Goal: Browse casually: Explore the website without a specific task or goal

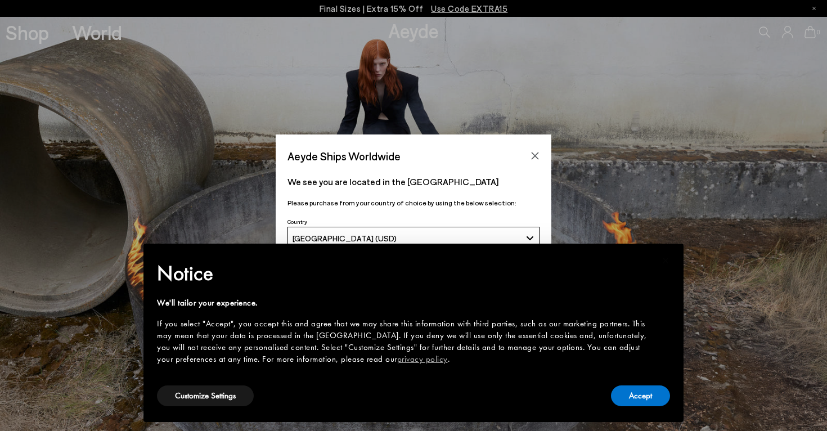
click at [552, 213] on div "Aeyde Ships Worldwide We see you are located in the United States Please purcha…" at bounding box center [413, 215] width 827 height 162
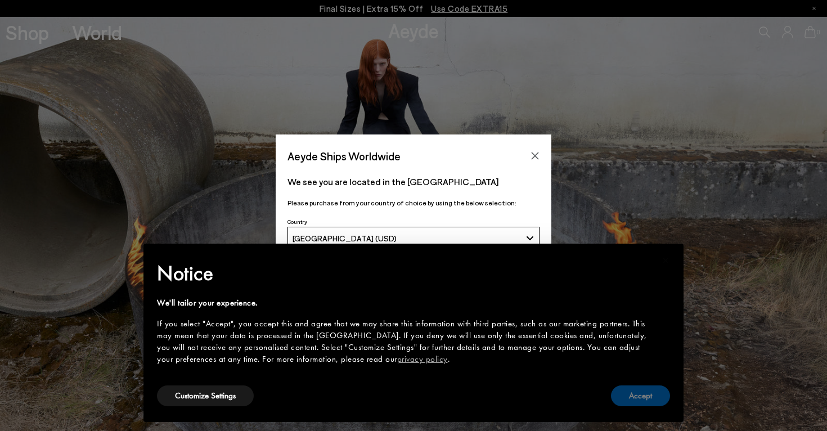
click at [627, 399] on button "Accept" at bounding box center [640, 395] width 59 height 21
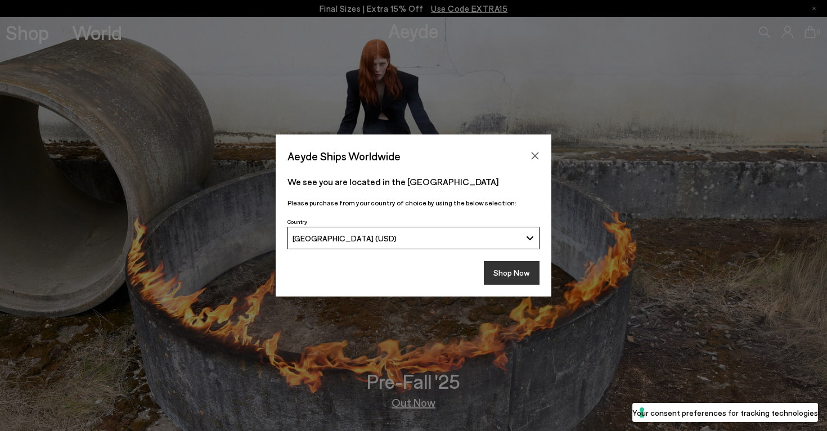
click at [509, 275] on button "Shop Now" at bounding box center [512, 273] width 56 height 24
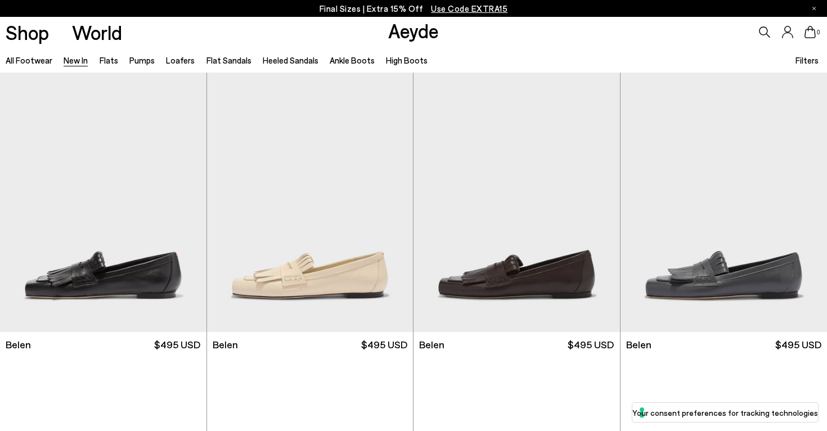
scroll to position [13, 0]
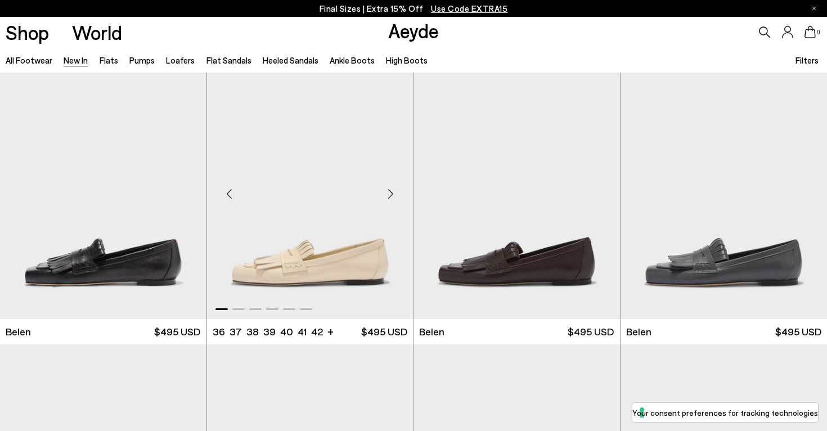
click at [391, 189] on div "Next slide" at bounding box center [390, 194] width 34 height 34
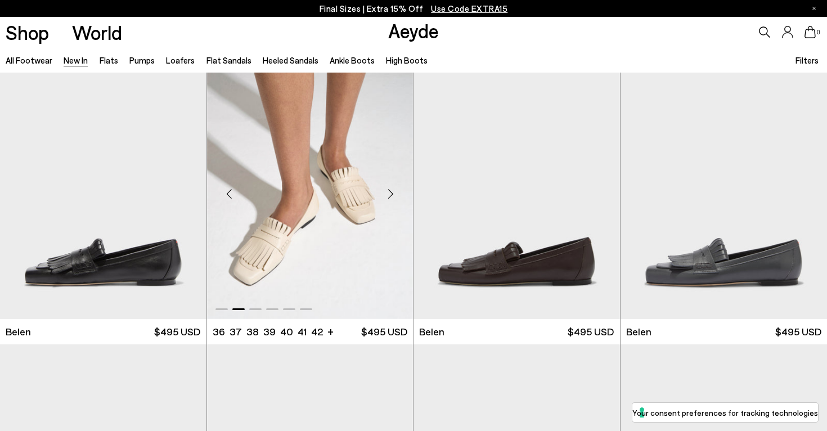
click at [391, 189] on div "Next slide" at bounding box center [390, 194] width 34 height 34
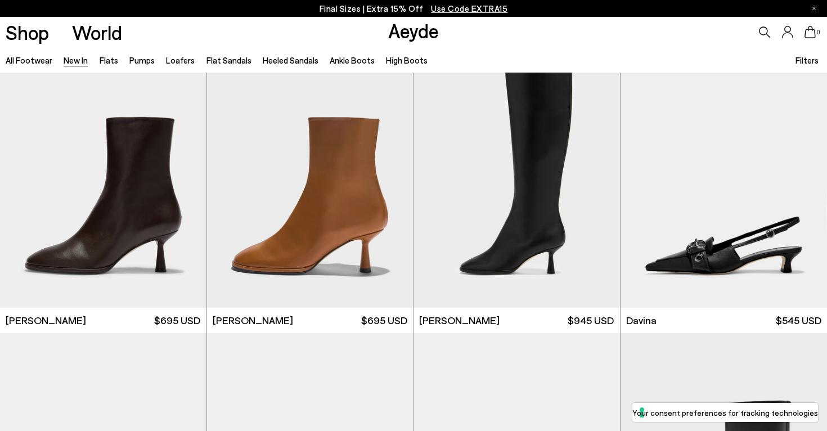
scroll to position [3155, 0]
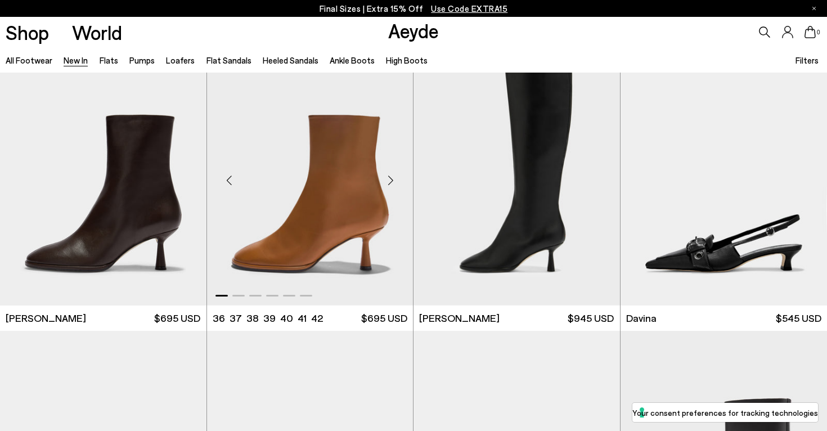
click at [390, 182] on div "Next slide" at bounding box center [390, 180] width 34 height 34
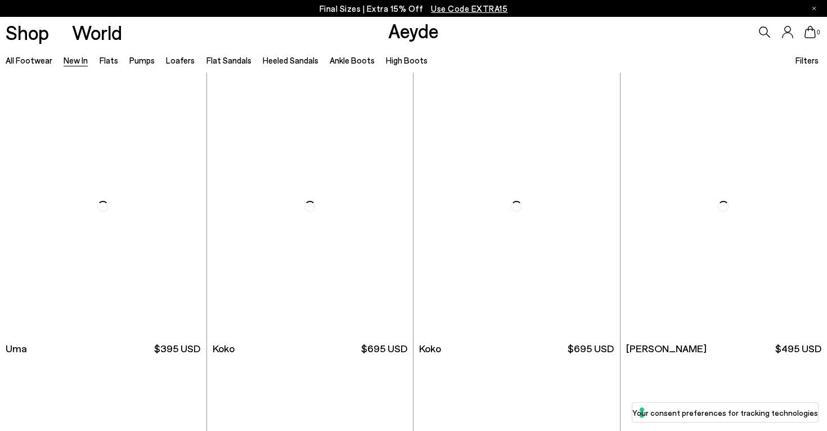
scroll to position [5399, 0]
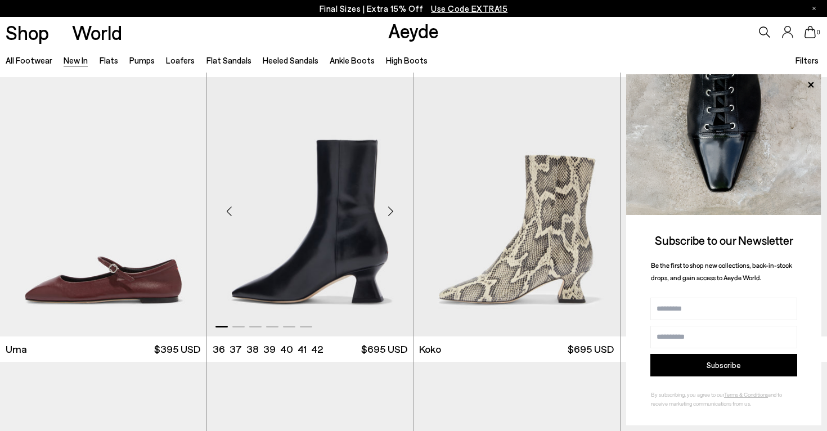
click at [392, 211] on div "Next slide" at bounding box center [390, 212] width 34 height 34
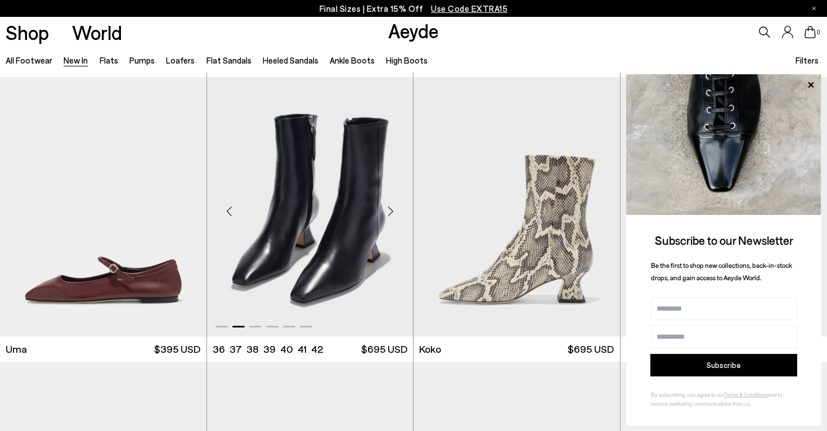
click at [392, 211] on div "Next slide" at bounding box center [390, 212] width 34 height 34
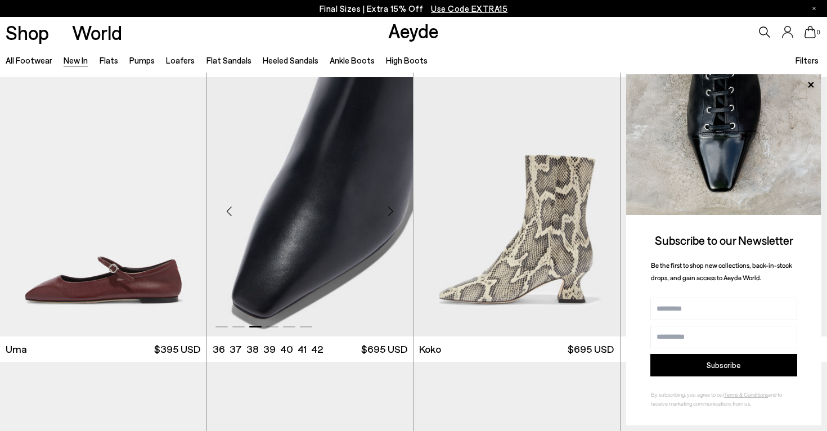
click at [392, 211] on div "Next slide" at bounding box center [390, 212] width 34 height 34
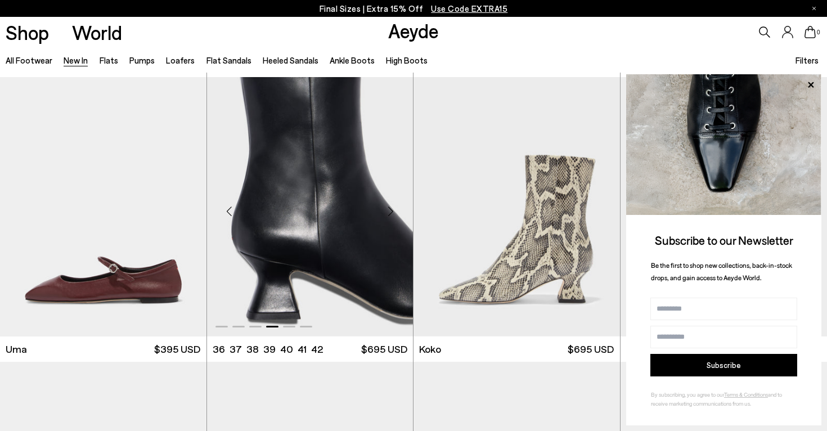
click at [392, 211] on div "Next slide" at bounding box center [390, 212] width 34 height 34
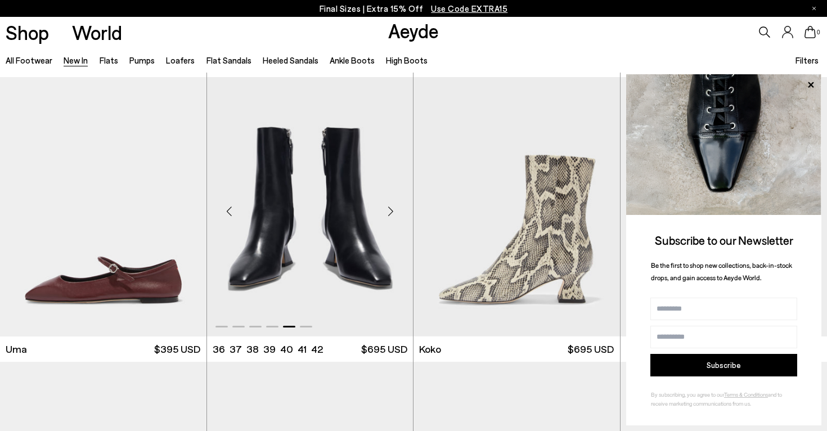
click at [392, 211] on div "Next slide" at bounding box center [390, 212] width 34 height 34
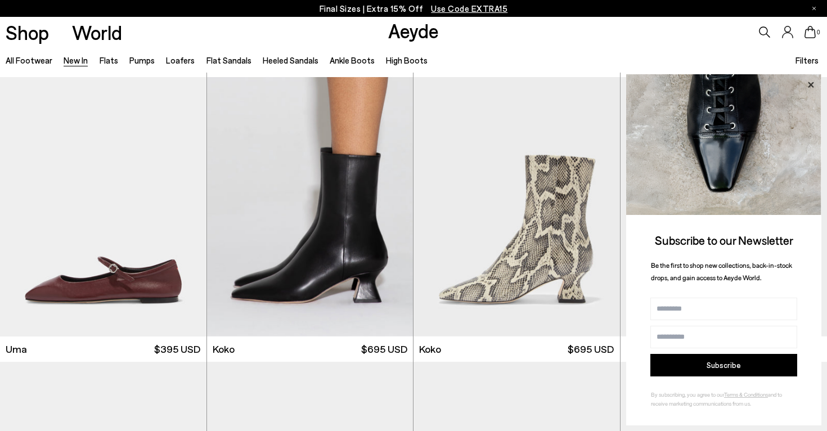
click at [809, 85] on icon at bounding box center [810, 85] width 15 height 15
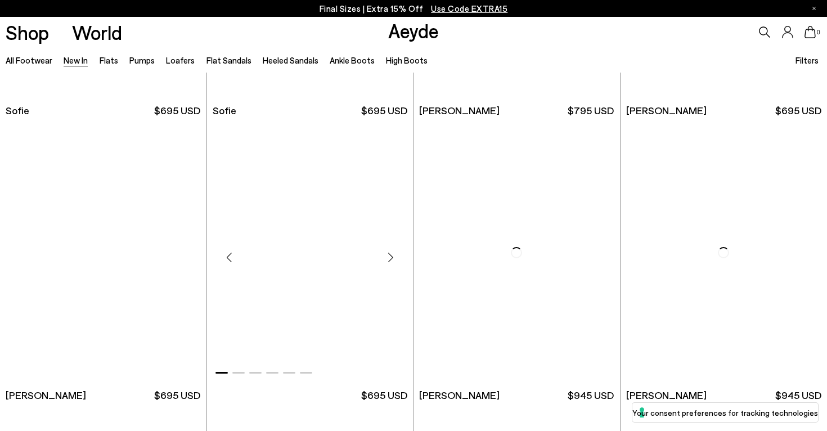
scroll to position [9050, 0]
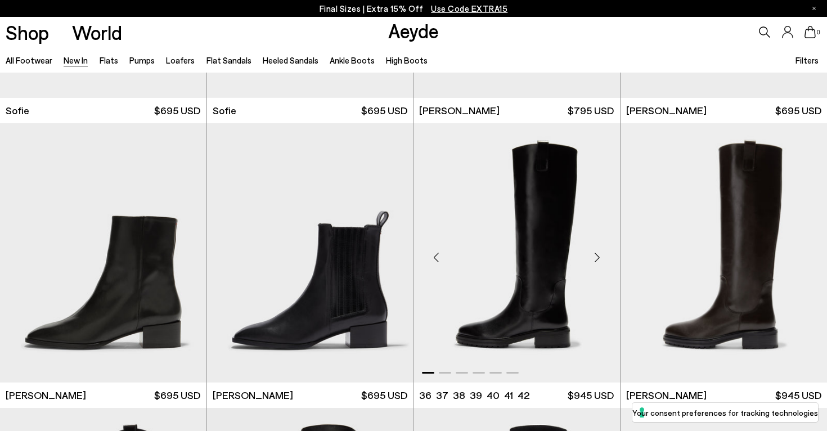
click at [598, 255] on div "Next slide" at bounding box center [597, 257] width 34 height 34
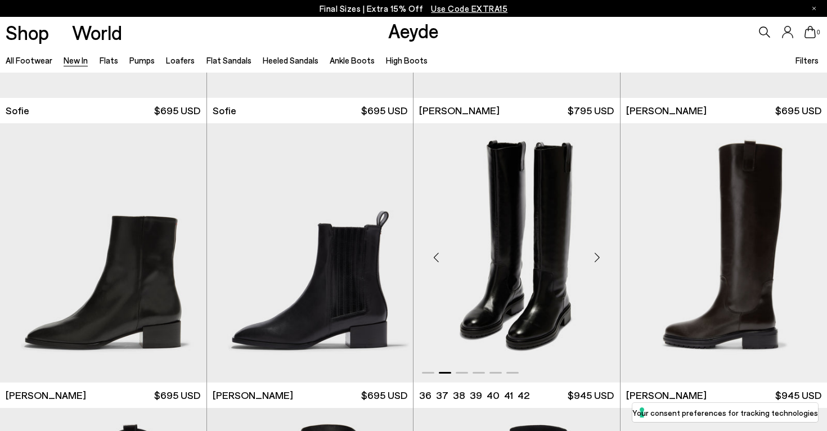
click at [598, 255] on div "Next slide" at bounding box center [597, 257] width 34 height 34
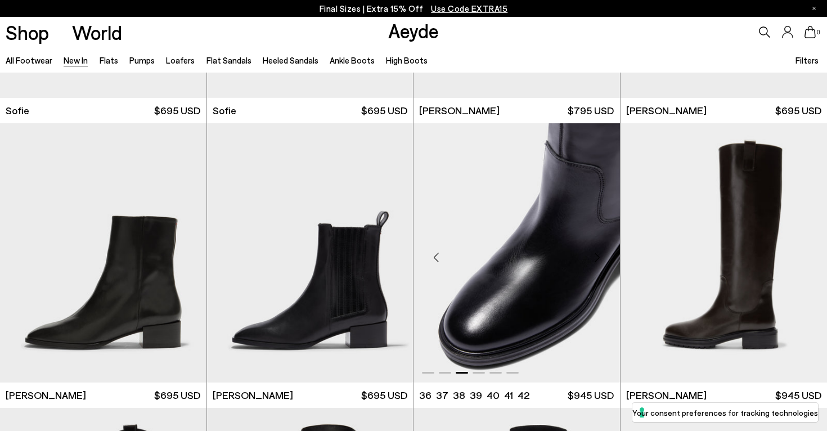
click at [598, 255] on div "Next slide" at bounding box center [597, 257] width 34 height 34
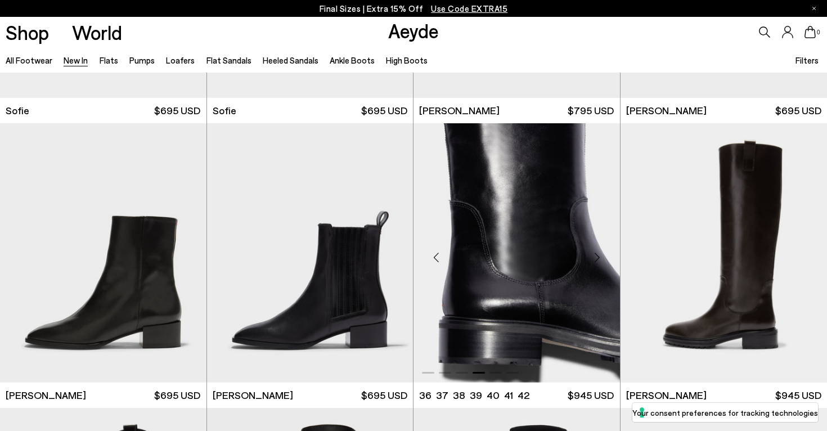
click at [598, 255] on div "Next slide" at bounding box center [597, 257] width 34 height 34
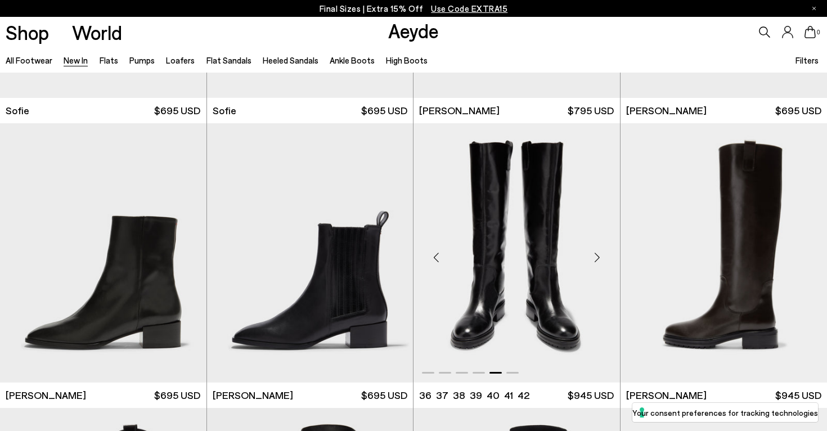
click at [598, 255] on div "Next slide" at bounding box center [597, 257] width 34 height 34
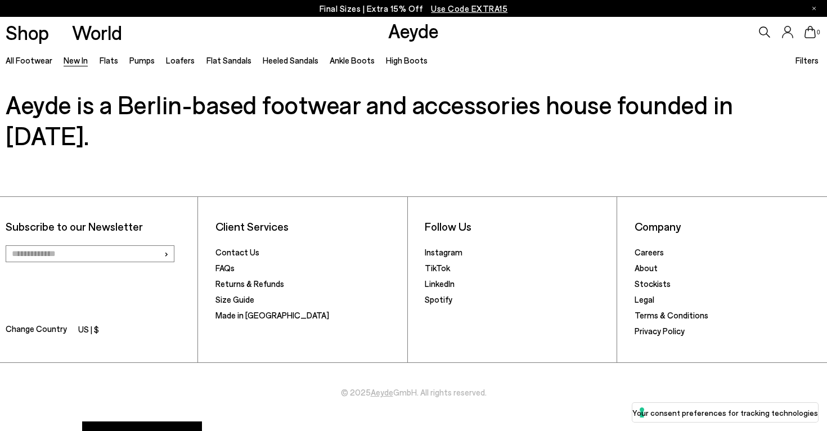
scroll to position [9718, 0]
click at [444, 7] on span "Use Code EXTRA15" at bounding box center [469, 8] width 76 height 10
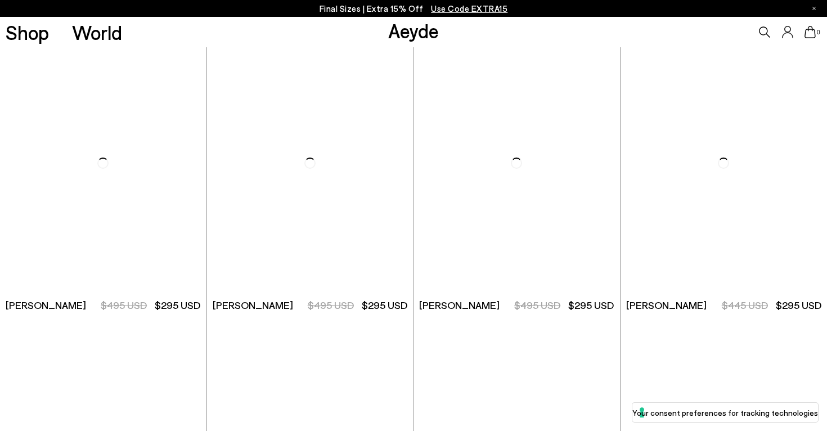
scroll to position [298, 0]
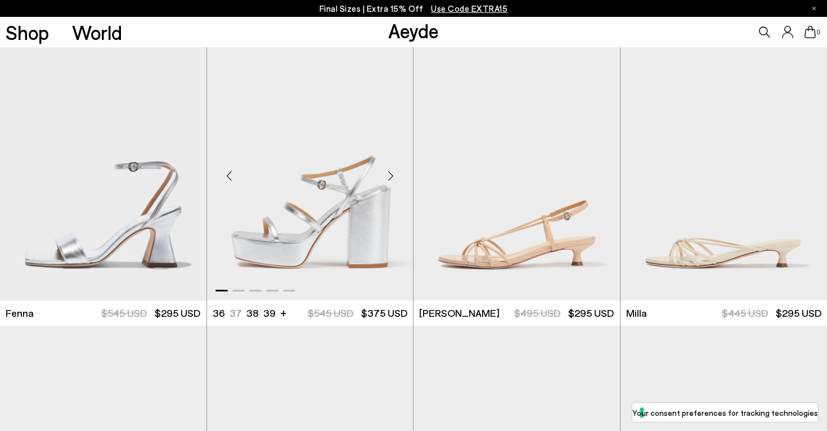
scroll to position [5475, 0]
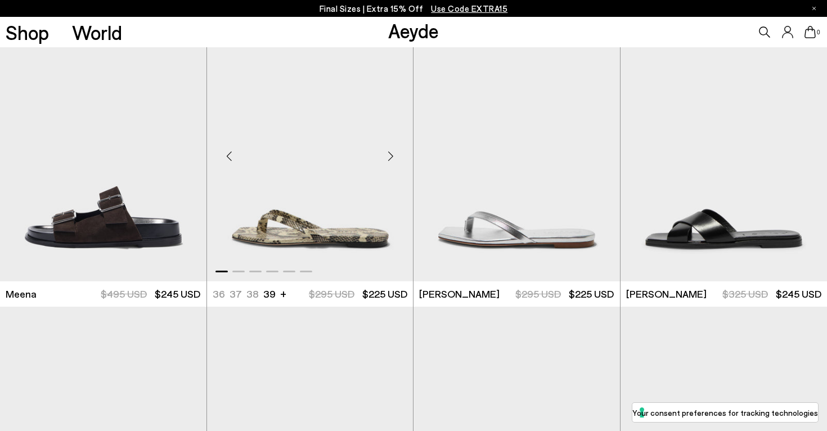
scroll to position [5989, 0]
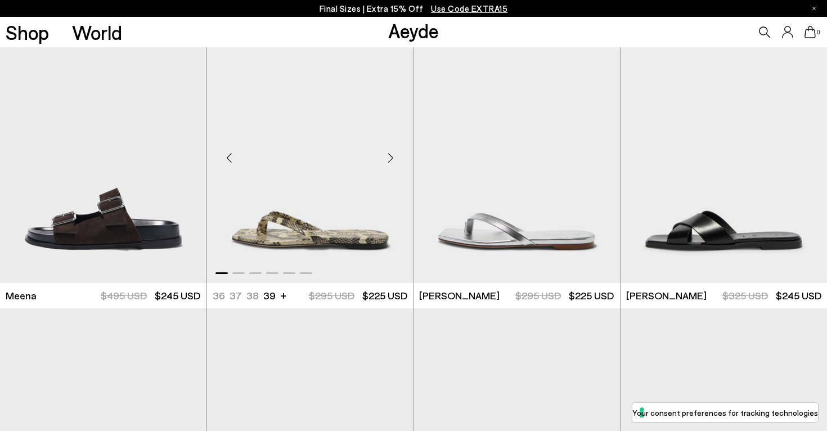
click at [390, 156] on div "Next slide" at bounding box center [390, 158] width 34 height 34
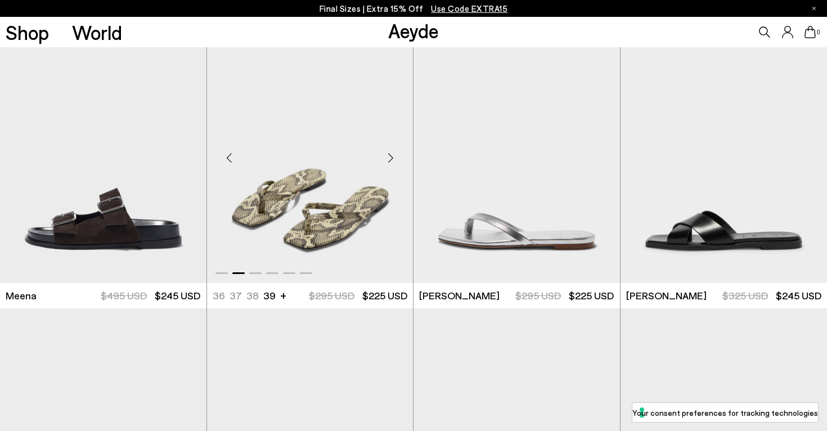
click at [390, 156] on div "Next slide" at bounding box center [390, 158] width 34 height 34
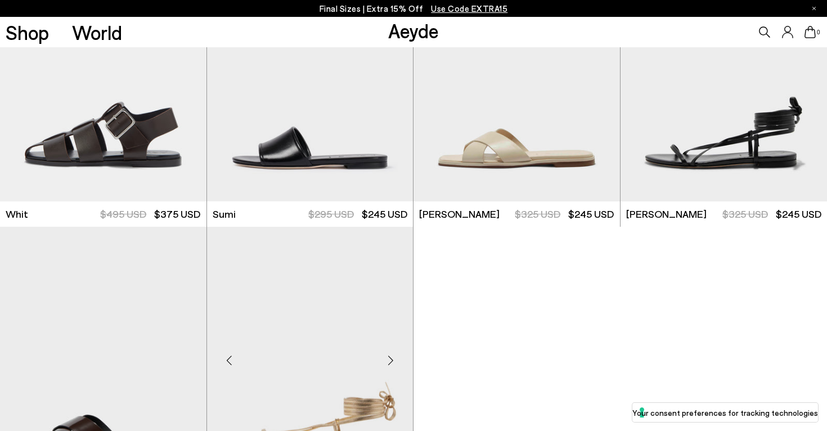
scroll to position [6219, 0]
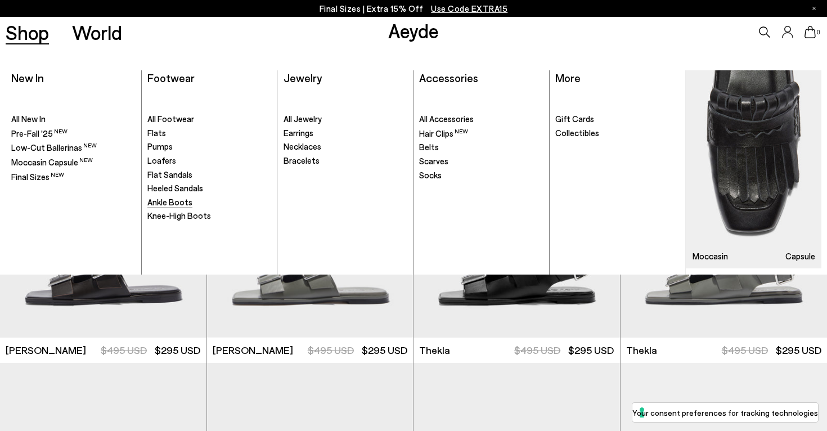
click at [169, 202] on span "Ankle Boots" at bounding box center [169, 202] width 45 height 10
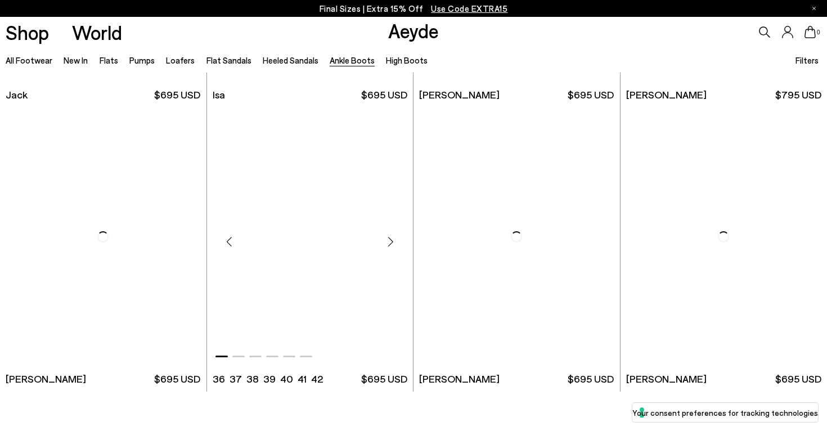
scroll to position [2239, 0]
